Goal: Information Seeking & Learning: Learn about a topic

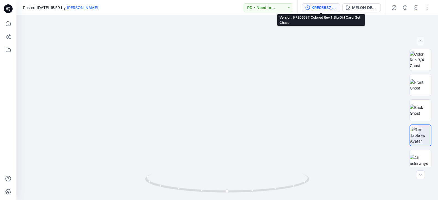
click at [322, 7] on div "KRE05537_Colored Rev 1_Big Girl Cardi Set Chase" at bounding box center [323, 8] width 25 height 6
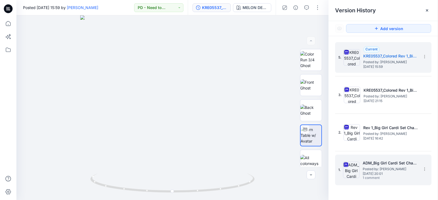
click at [388, 169] on span "Posted by: [PERSON_NAME]" at bounding box center [389, 168] width 55 height 5
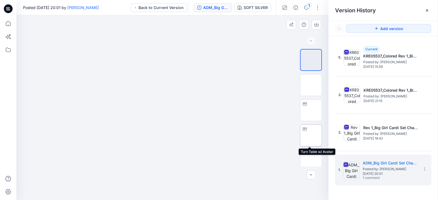
click at [311, 135] on img at bounding box center [311, 135] width 0 height 0
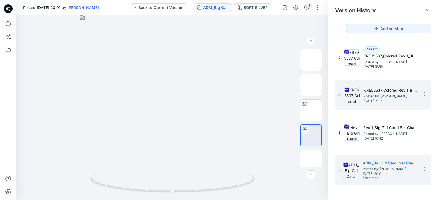
click at [380, 94] on span "Posted by: [PERSON_NAME]" at bounding box center [390, 96] width 55 height 5
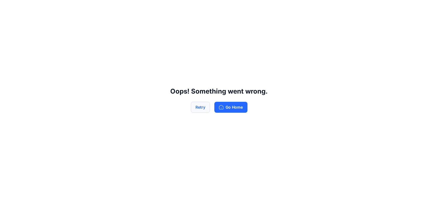
click at [204, 106] on button "Retry" at bounding box center [200, 107] width 19 height 11
click at [196, 109] on button "Retry" at bounding box center [200, 107] width 19 height 11
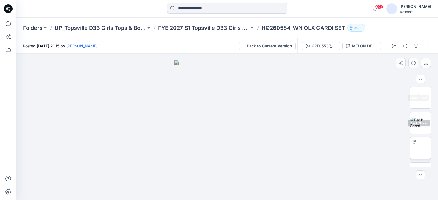
scroll to position [43, 0]
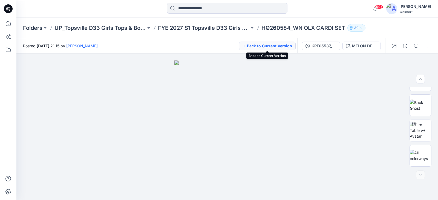
click at [261, 45] on button "Back to Current Version" at bounding box center [267, 46] width 57 height 9
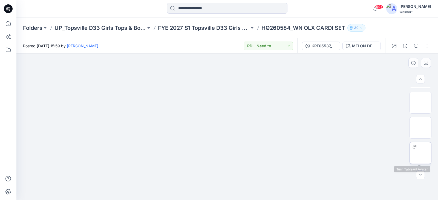
scroll to position [0, 0]
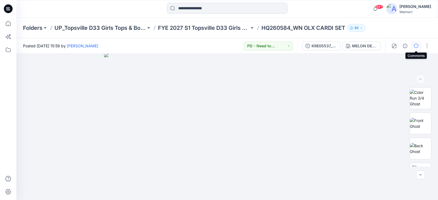
click at [419, 45] on button "button" at bounding box center [415, 46] width 9 height 9
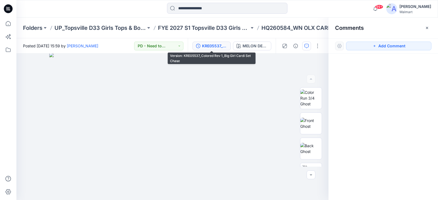
click at [213, 46] on div "KRE05537_Colored Rev 1_Big Girl Cardi Set Chase" at bounding box center [214, 46] width 25 height 6
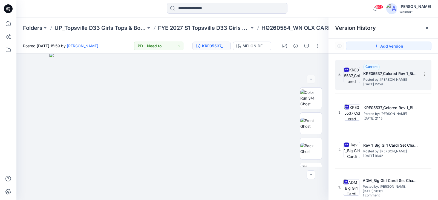
click at [396, 79] on span "Posted by: [PERSON_NAME]" at bounding box center [390, 79] width 55 height 5
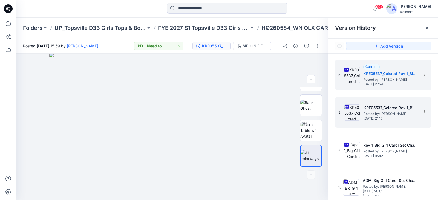
click at [385, 112] on span "Posted by: [PERSON_NAME]" at bounding box center [390, 113] width 55 height 5
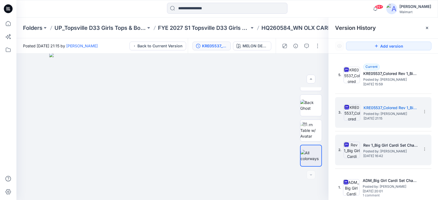
click at [370, 148] on h5 "Rev 1_Big Girl Cardi Set Chase" at bounding box center [390, 145] width 55 height 7
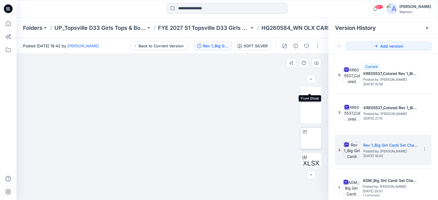
scroll to position [144, 0]
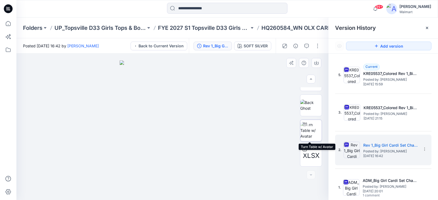
click at [314, 130] on img at bounding box center [310, 130] width 21 height 17
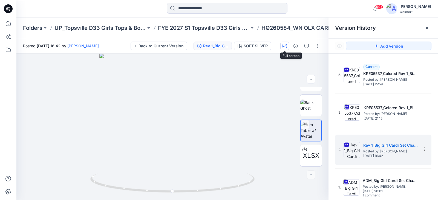
click at [284, 45] on icon "button" at bounding box center [284, 46] width 4 height 4
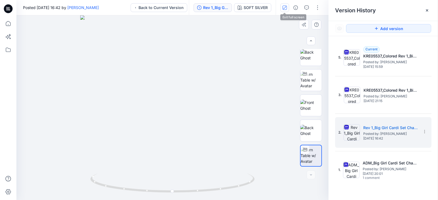
scroll to position [80, 0]
drag, startPoint x: 189, startPoint y: 89, endPoint x: 190, endPoint y: 80, distance: 9.4
click at [190, 80] on img at bounding box center [172, 74] width 261 height 251
click at [231, 77] on img at bounding box center [172, 74] width 261 height 251
click at [208, 80] on img at bounding box center [172, 74] width 261 height 251
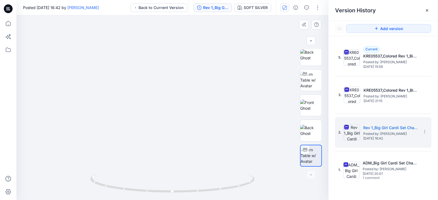
drag, startPoint x: 179, startPoint y: 82, endPoint x: 194, endPoint y: 82, distance: 14.8
click at [194, 82] on img at bounding box center [172, 74] width 261 height 251
click at [285, 8] on icon "button" at bounding box center [284, 7] width 4 height 4
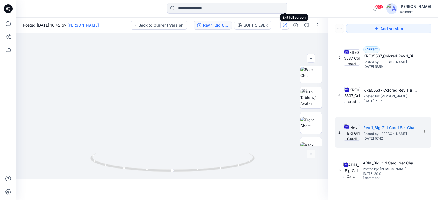
scroll to position [144, 0]
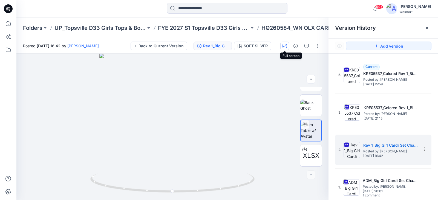
click at [284, 46] on icon "button" at bounding box center [284, 45] width 3 height 3
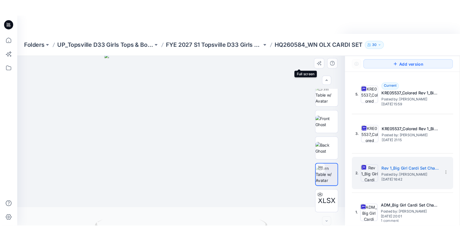
scroll to position [80, 0]
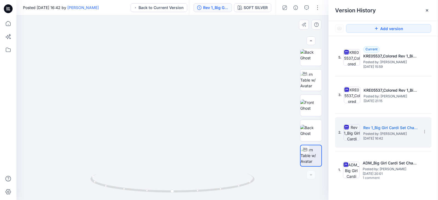
click at [190, 100] on img at bounding box center [172, 75] width 261 height 250
click at [312, 176] on div at bounding box center [310, 174] width 9 height 9
drag, startPoint x: 170, startPoint y: 134, endPoint x: 171, endPoint y: 126, distance: 8.1
click at [171, 126] on div at bounding box center [172, 107] width 312 height 185
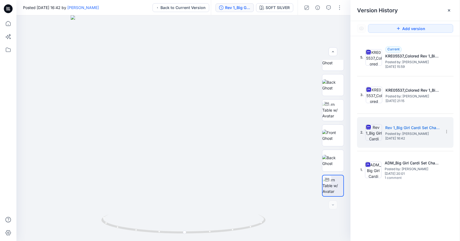
scroll to position [61, 0]
